Goal: Transaction & Acquisition: Book appointment/travel/reservation

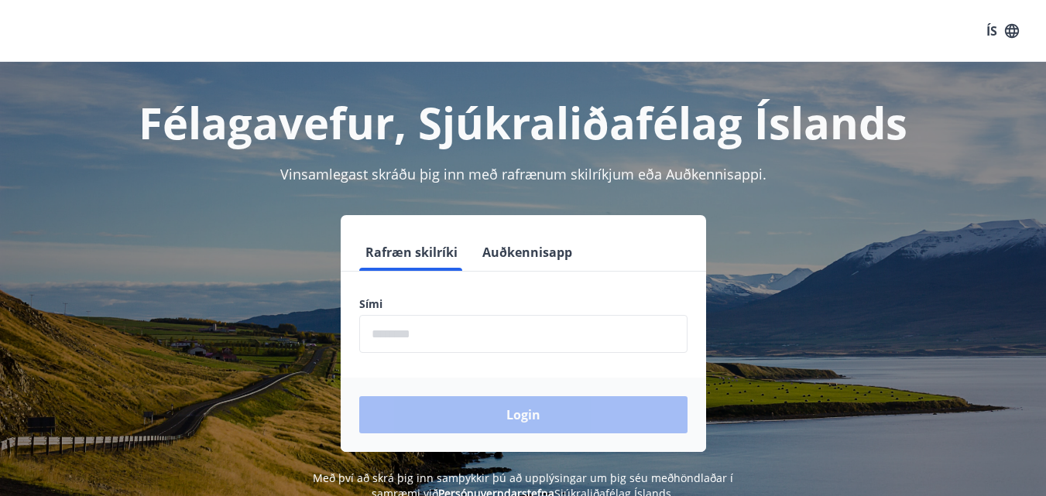
click at [441, 341] on input "phone" at bounding box center [523, 334] width 328 height 38
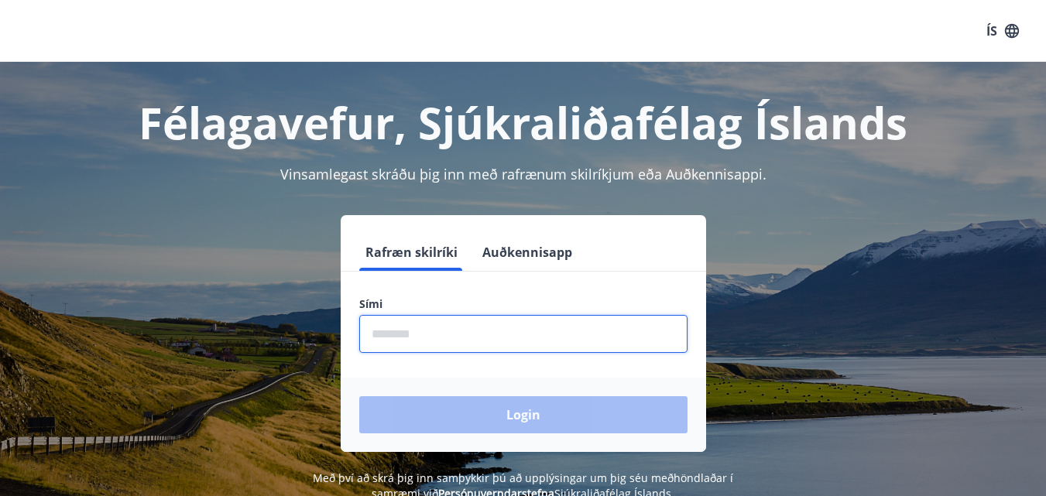
type input "********"
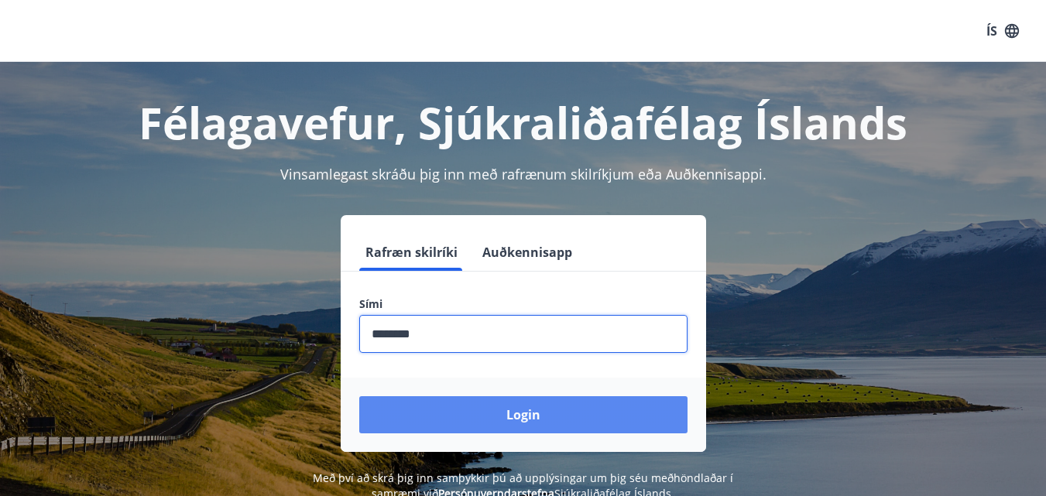
click at [528, 415] on button "Login" at bounding box center [523, 414] width 328 height 37
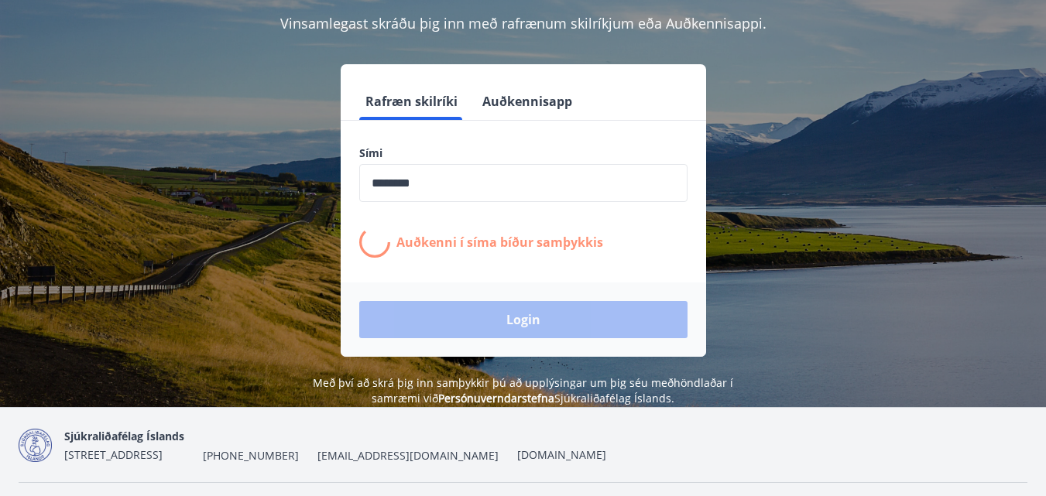
scroll to position [155, 0]
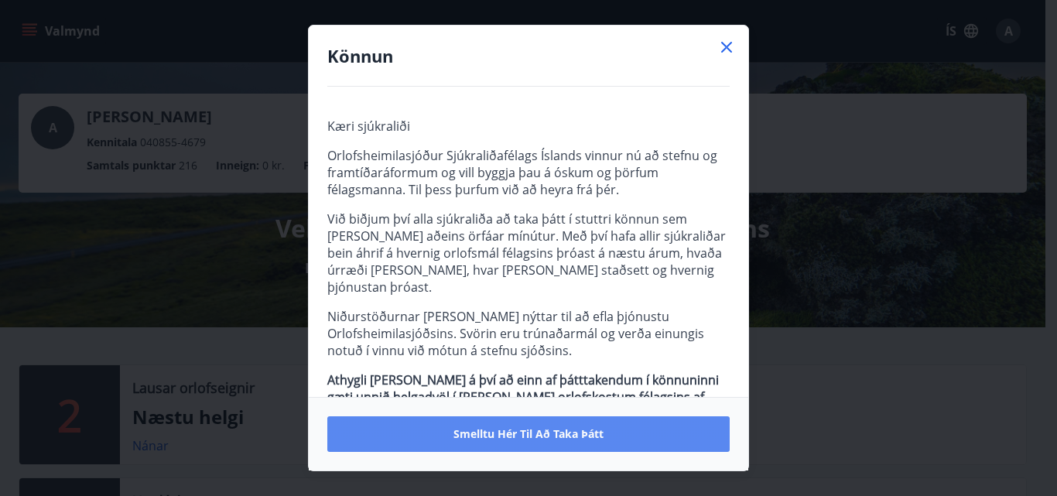
click at [548, 432] on span "Smelltu hér til að taka þátt" at bounding box center [529, 434] width 150 height 15
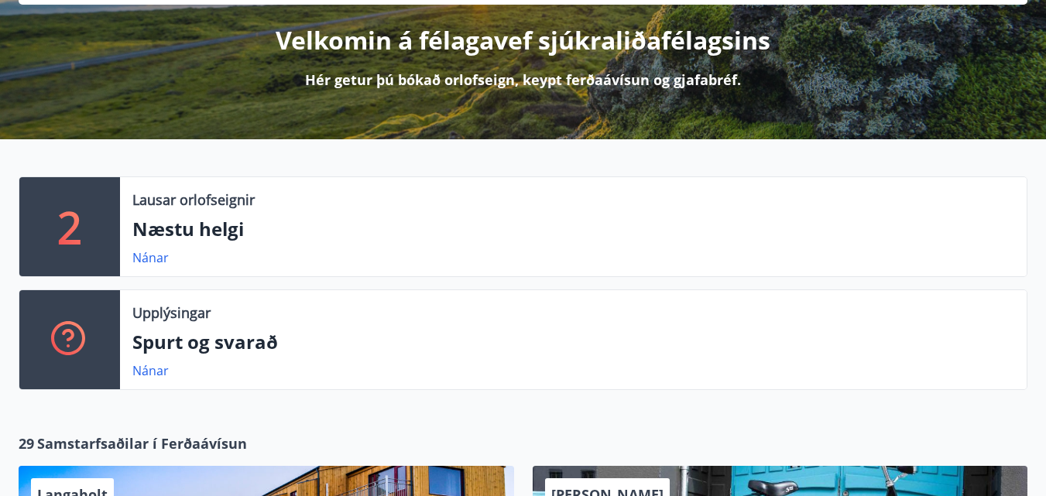
scroll to position [232, 0]
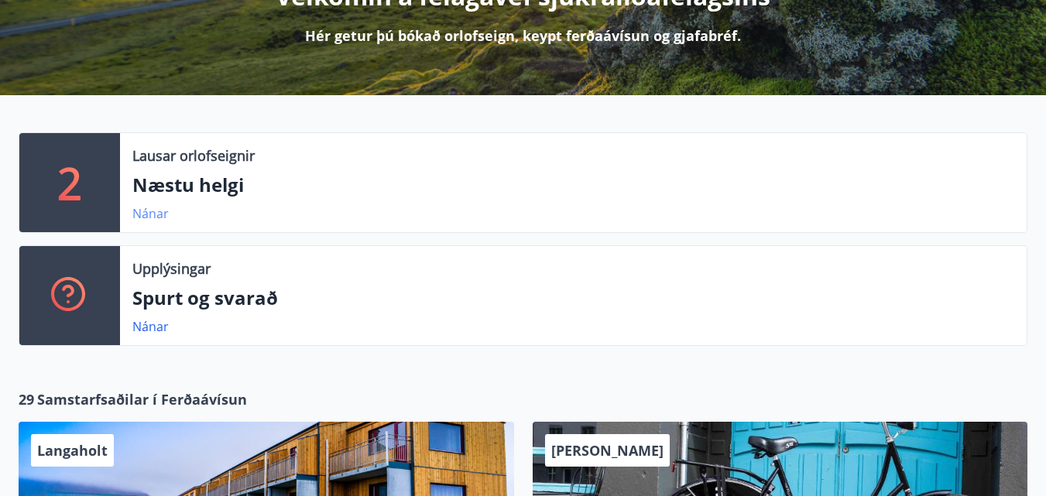
click at [156, 215] on link "Nánar" at bounding box center [150, 213] width 36 height 17
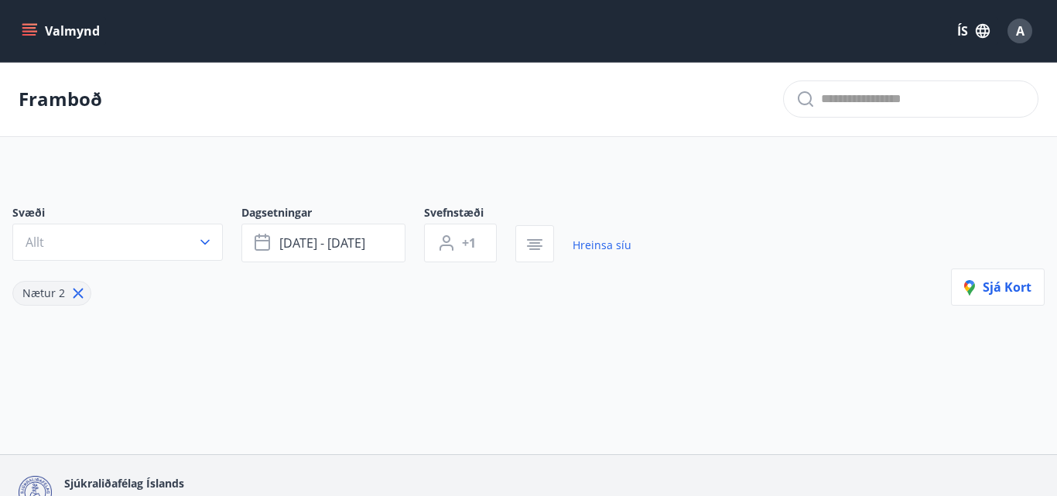
type input "*"
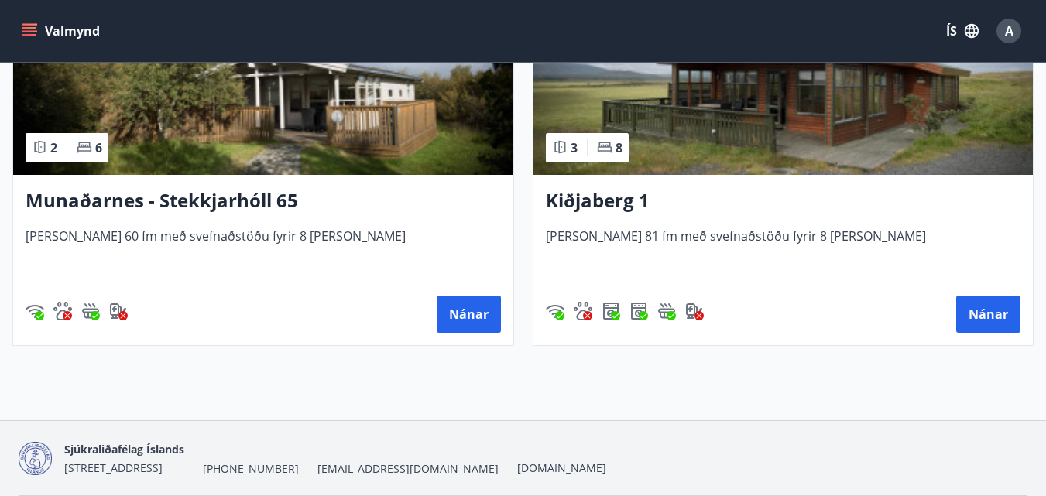
scroll to position [464, 0]
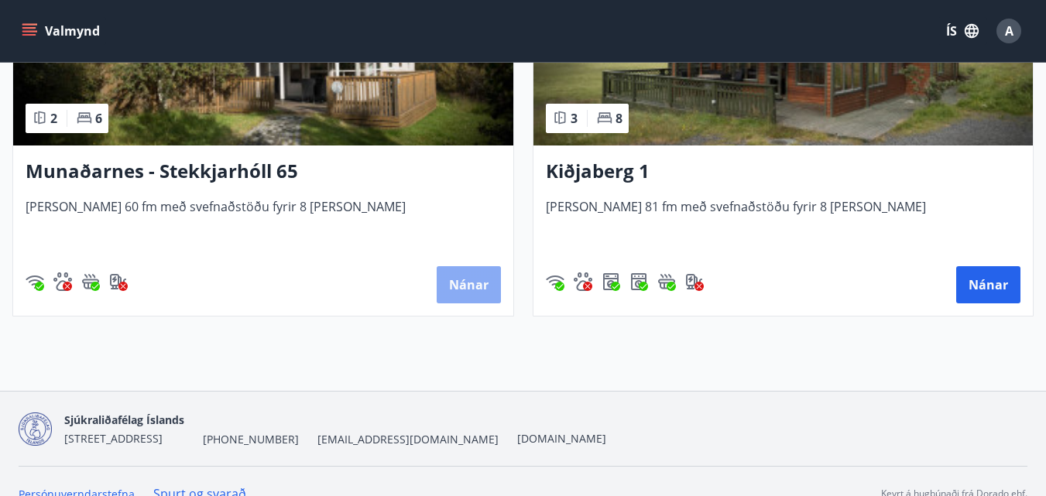
click at [473, 283] on button "Nánar" at bounding box center [469, 284] width 64 height 37
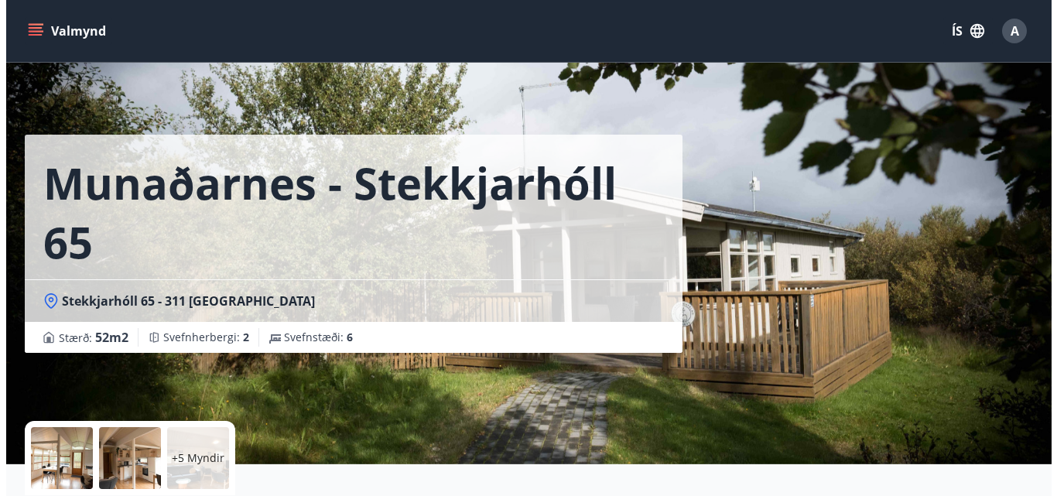
scroll to position [155, 0]
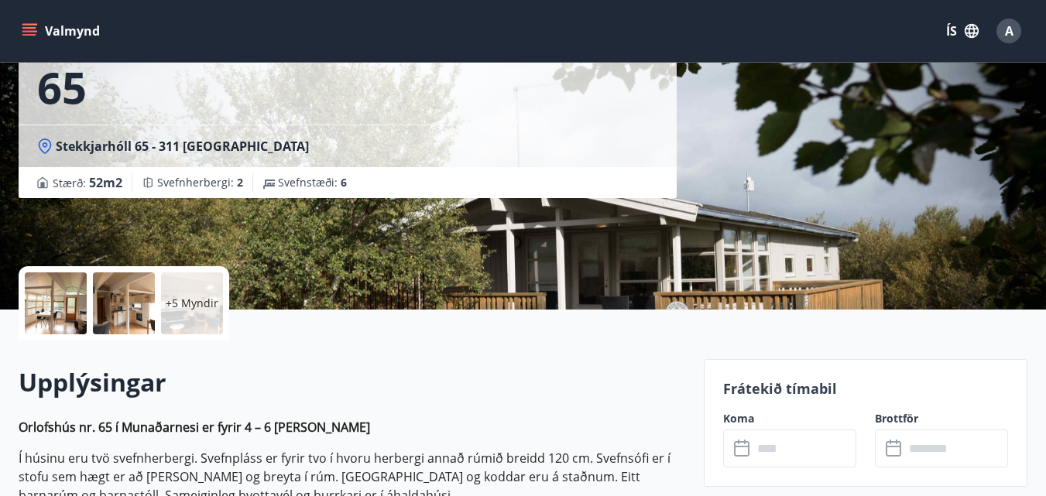
click at [196, 299] on p "+5 Myndir" at bounding box center [192, 303] width 53 height 15
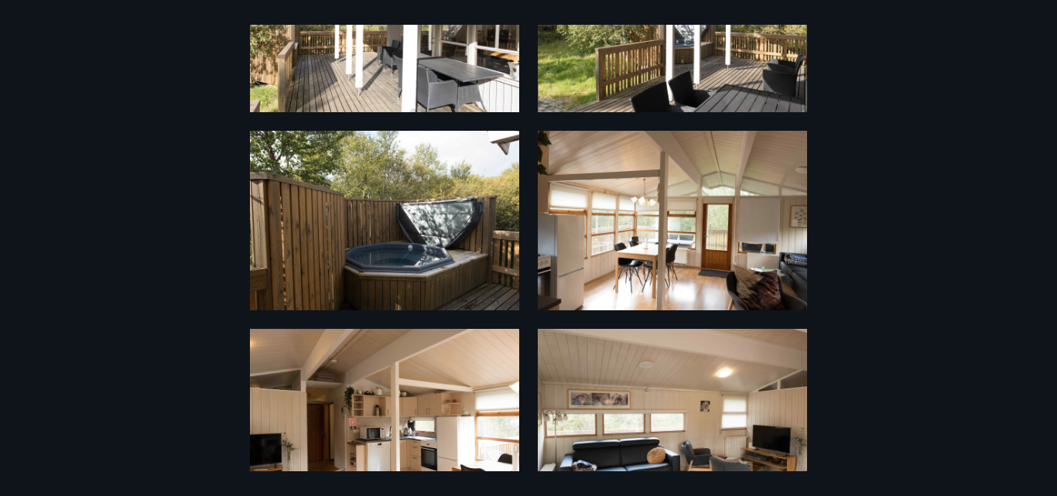
scroll to position [387, 0]
